Goal: Task Accomplishment & Management: Complete application form

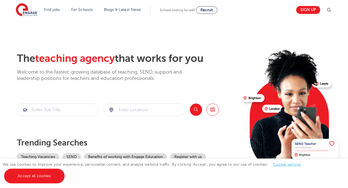
scroll to position [193, 0]
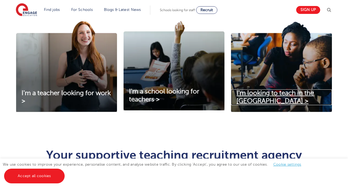
click at [238, 105] on span "I'm looking to teach in the [GEOGRAPHIC_DATA] >" at bounding box center [275, 96] width 77 height 15
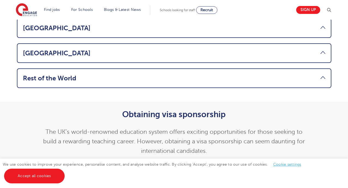
scroll to position [471, 0]
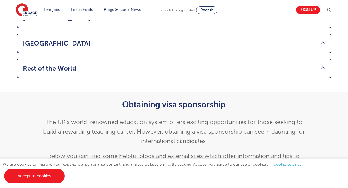
click at [302, 72] on link "Rest of the World" at bounding box center [174, 69] width 303 height 8
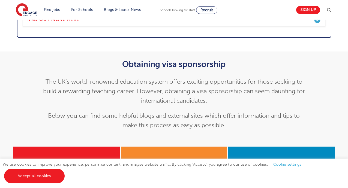
scroll to position [517, 0]
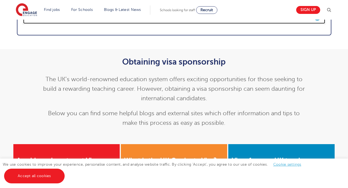
click at [317, 24] on link "Find out more here" at bounding box center [174, 17] width 303 height 14
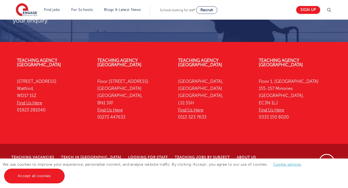
scroll to position [1987, 0]
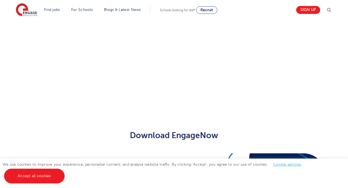
scroll to position [423, 0]
